Goal: Check status: Check status

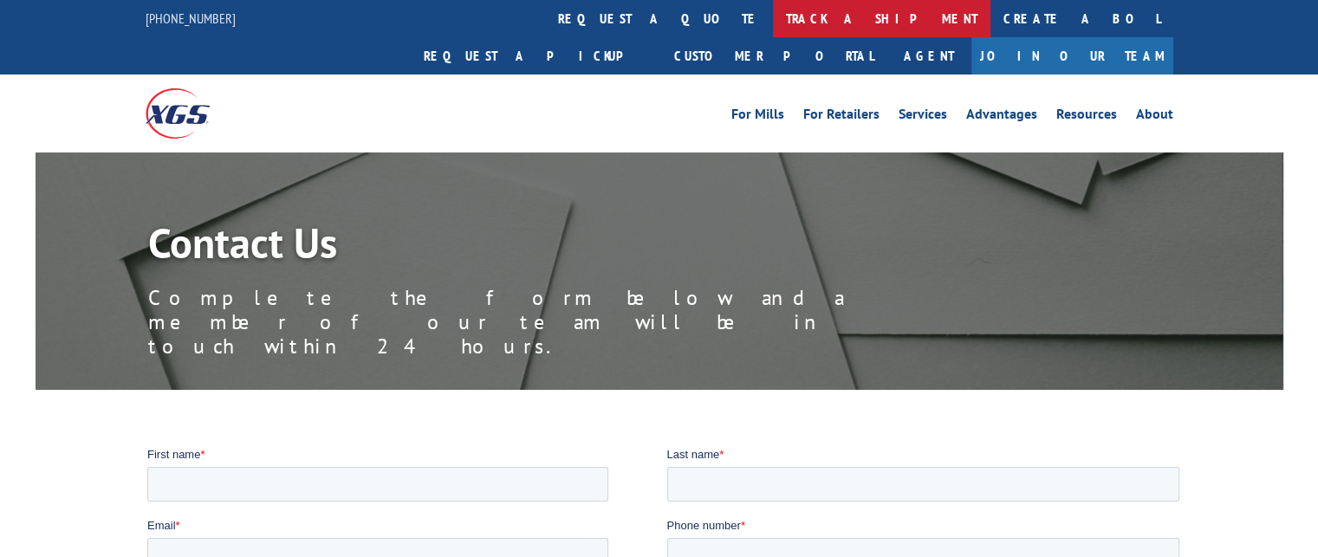
click at [773, 16] on link "track a shipment" at bounding box center [881, 18] width 217 height 37
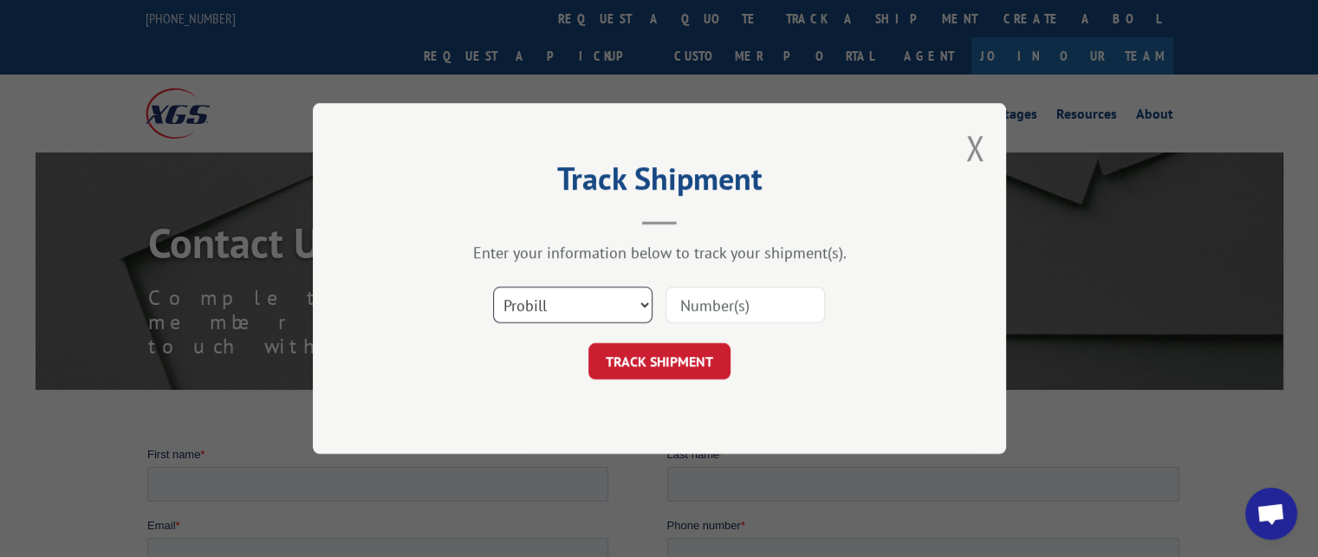
click at [517, 301] on select "Select category... Probill BOL PO" at bounding box center [572, 305] width 159 height 36
select select "bol"
click at [493, 287] on select "Select category... Probill BOL PO" at bounding box center [572, 305] width 159 height 36
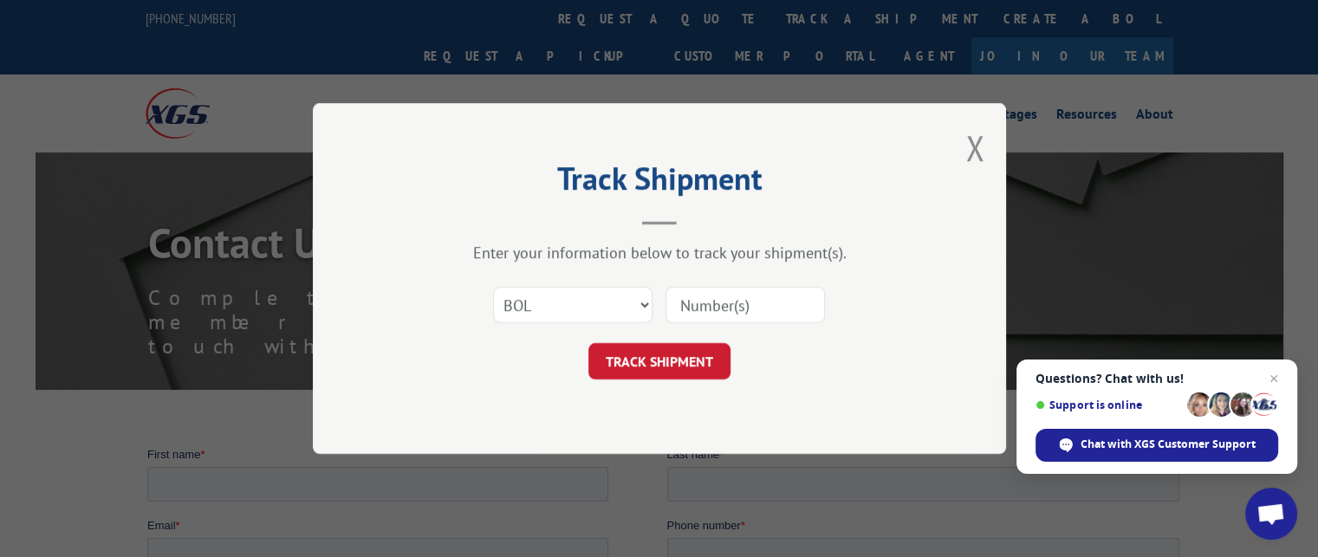
click at [722, 308] on input at bounding box center [744, 305] width 159 height 36
click at [709, 305] on input at bounding box center [744, 305] width 159 height 36
type input "2851646"
click at [690, 356] on button "TRACK SHIPMENT" at bounding box center [659, 361] width 142 height 36
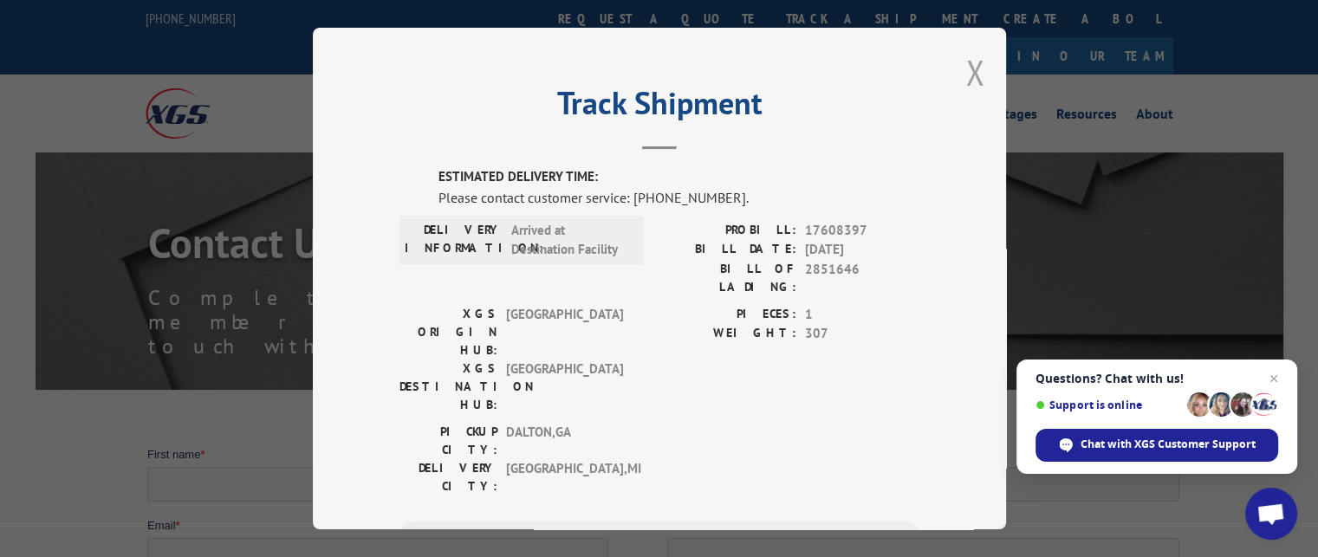
drag, startPoint x: 967, startPoint y: 74, endPoint x: 946, endPoint y: 70, distance: 21.1
click at [967, 74] on button "Close modal" at bounding box center [974, 72] width 19 height 46
